Goal: Task Accomplishment & Management: Use online tool/utility

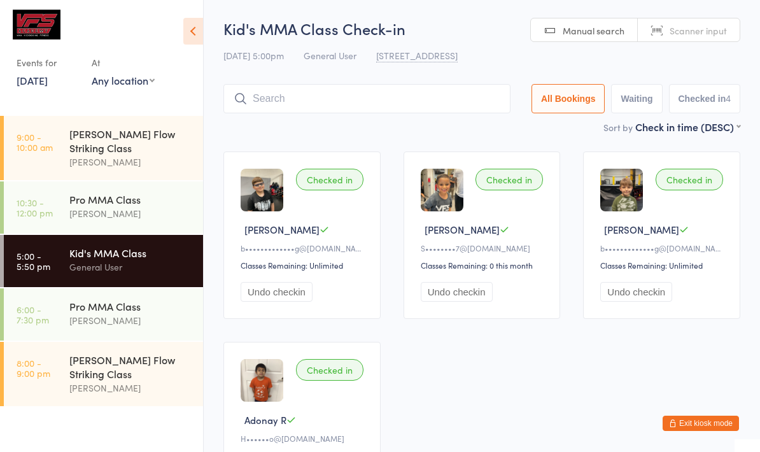
click at [119, 299] on div "Pro MMA Class" at bounding box center [130, 306] width 123 height 14
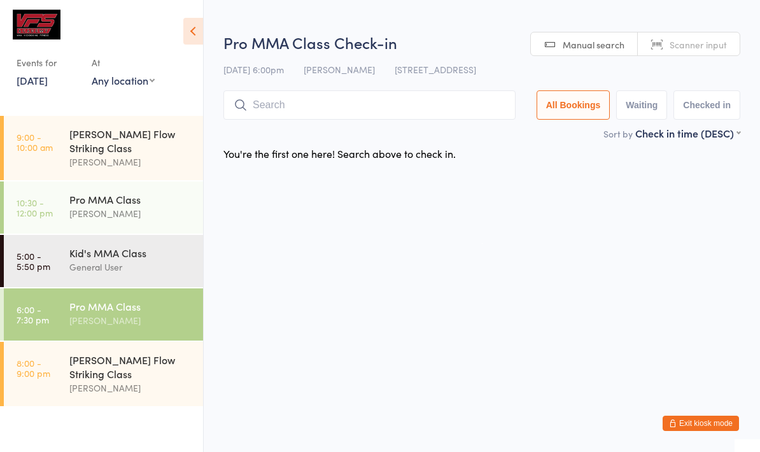
click at [192, 31] on icon at bounding box center [193, 31] width 20 height 27
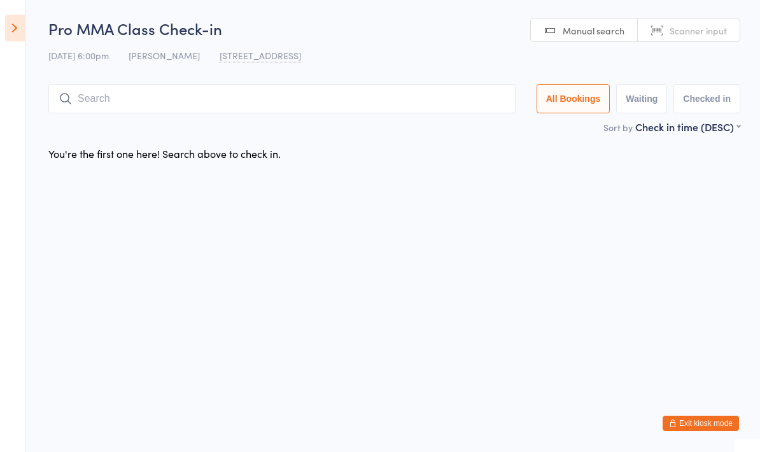
click at [16, 24] on icon at bounding box center [15, 28] width 20 height 27
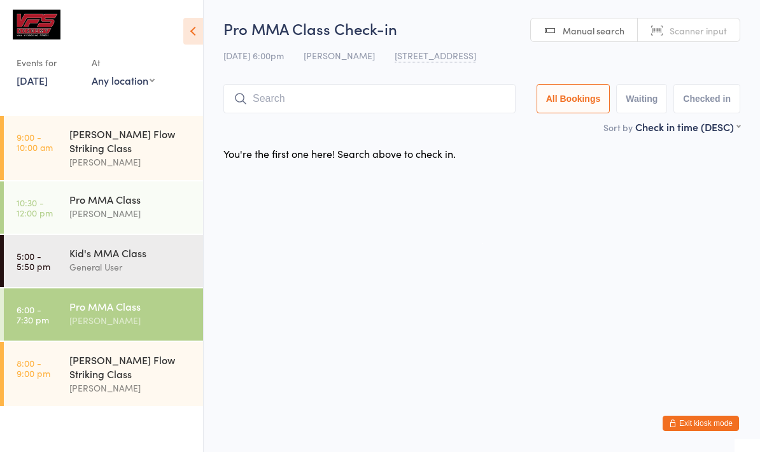
click at [148, 313] on div "[PERSON_NAME]" at bounding box center [130, 320] width 123 height 15
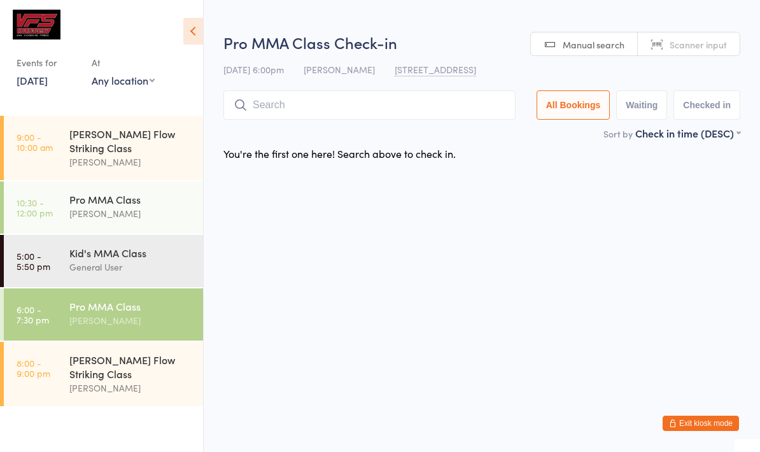
click at [429, 100] on input "search" at bounding box center [370, 104] width 292 height 29
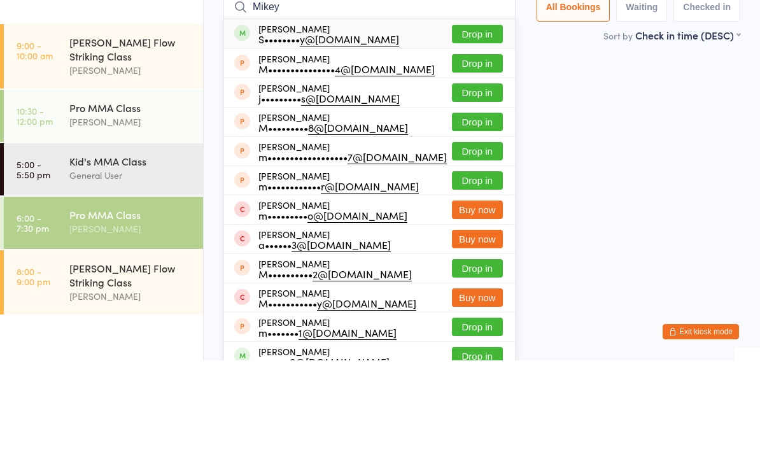
type input "Mikey"
click at [484, 117] on button "Drop in" at bounding box center [477, 126] width 51 height 18
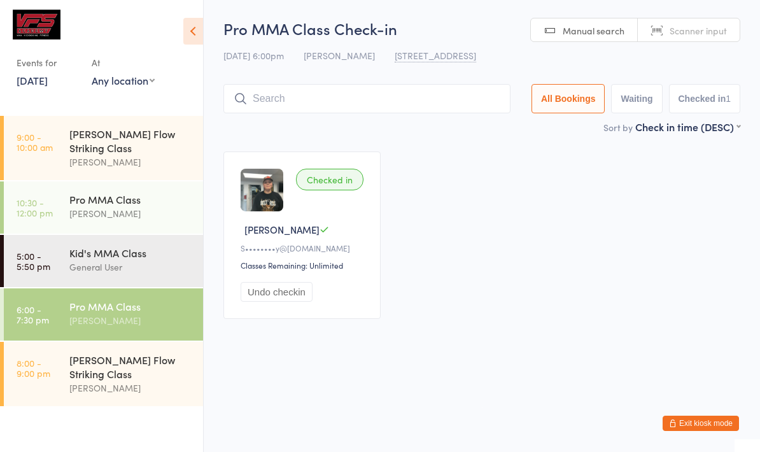
click at [386, 103] on input "search" at bounding box center [367, 98] width 287 height 29
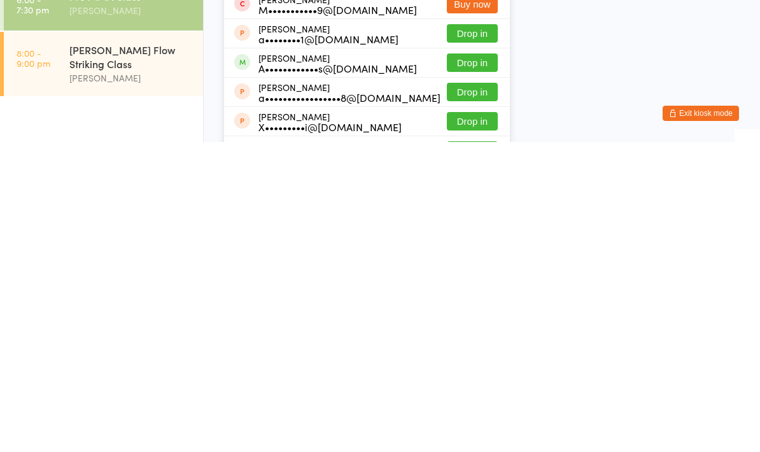
scroll to position [76, 0]
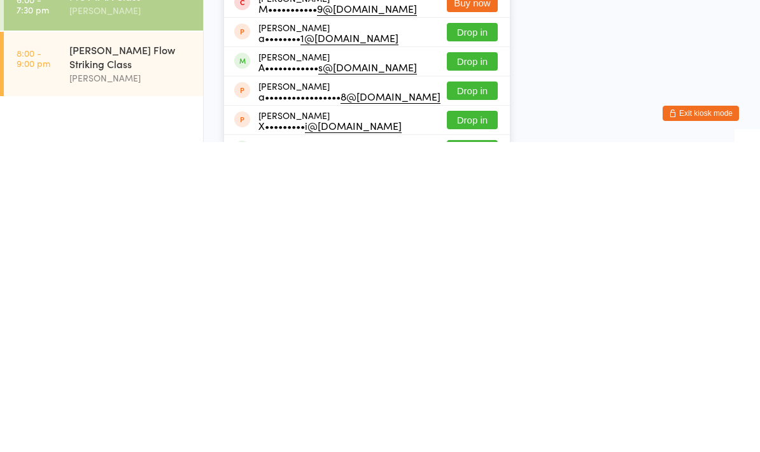
type input "Adr"
click at [454, 362] on button "Drop in" at bounding box center [472, 371] width 51 height 18
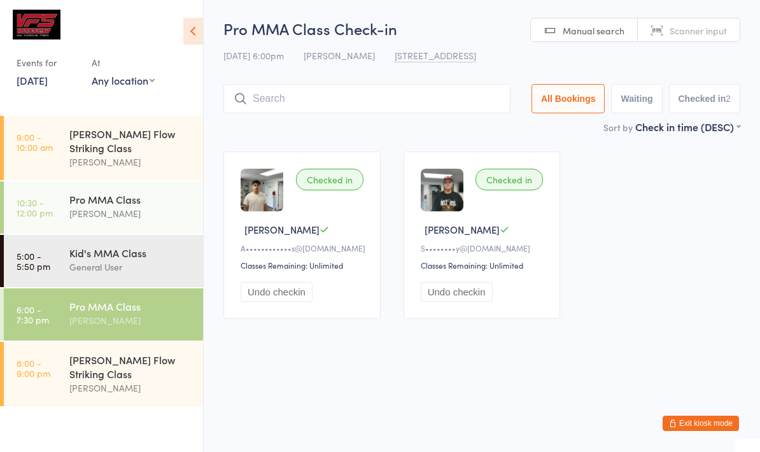
click at [449, 112] on input "search" at bounding box center [367, 98] width 287 height 29
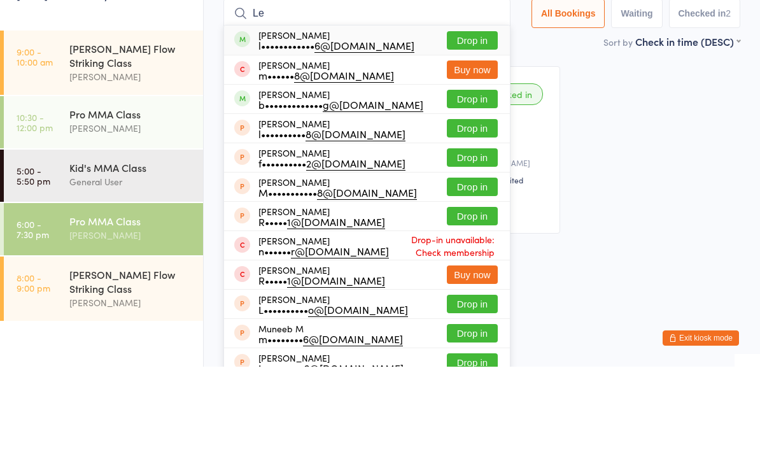
type input "L"
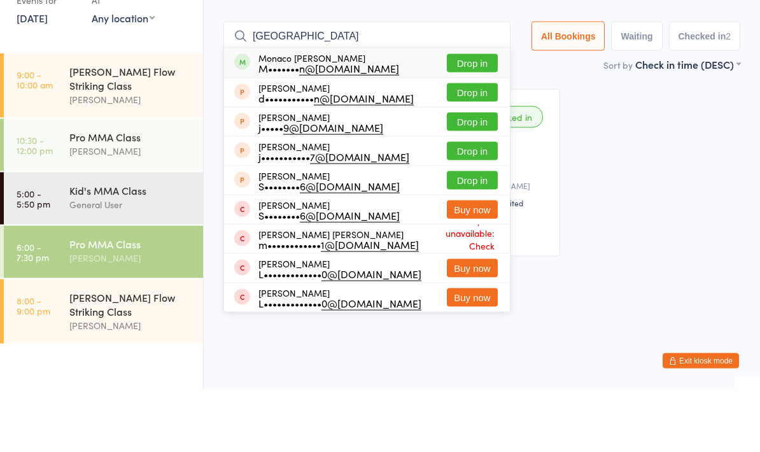
type input "[GEOGRAPHIC_DATA]"
click at [460, 117] on button "Drop in" at bounding box center [472, 126] width 51 height 18
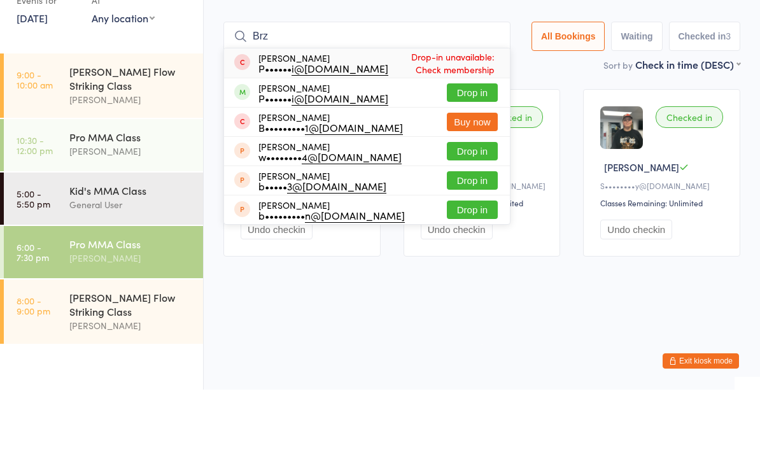
type input "Brz"
click at [469, 146] on button "Drop in" at bounding box center [472, 155] width 51 height 18
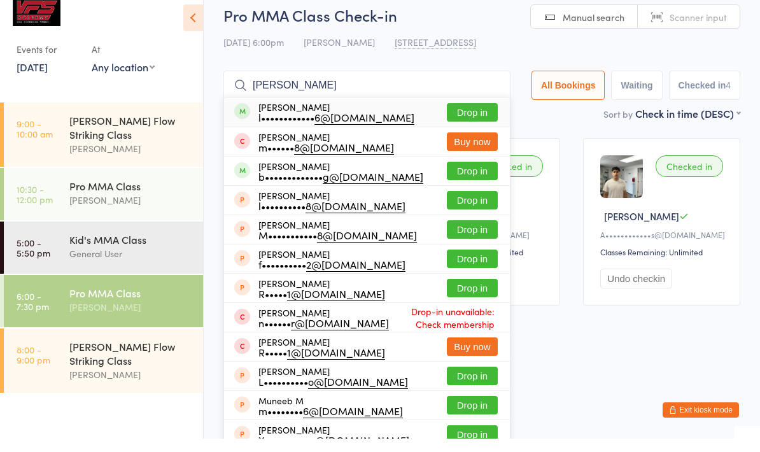
type input "[PERSON_NAME]"
click at [471, 119] on button "Drop in" at bounding box center [472, 126] width 51 height 18
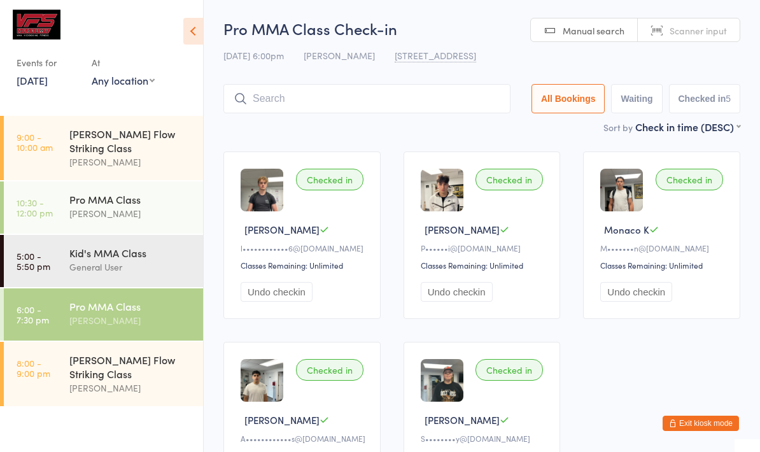
click at [464, 86] on input "search" at bounding box center [367, 98] width 287 height 29
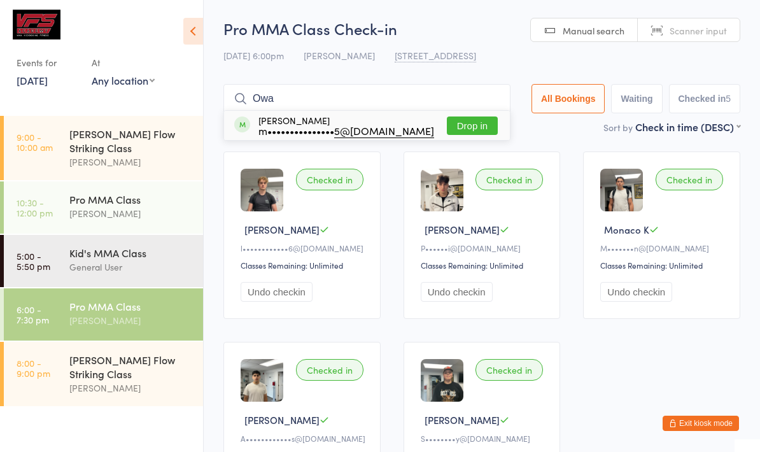
type input "Owa"
click at [461, 134] on button "Drop in" at bounding box center [472, 126] width 51 height 18
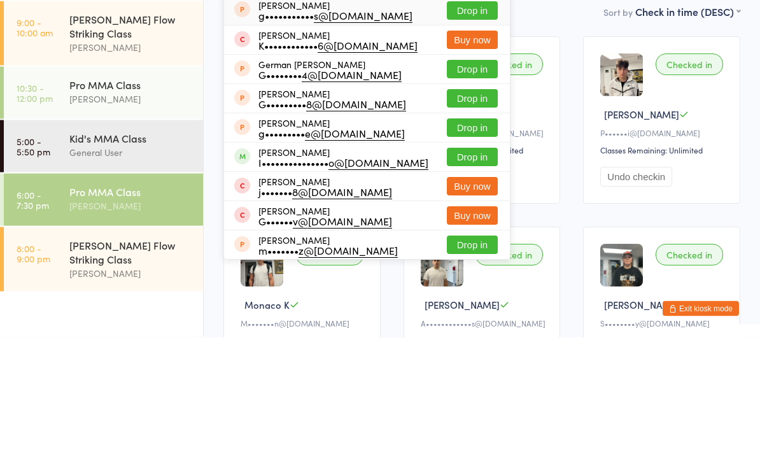
type input "Ger"
click at [470, 263] on button "Drop in" at bounding box center [472, 272] width 51 height 18
